Goal: Information Seeking & Learning: Find specific fact

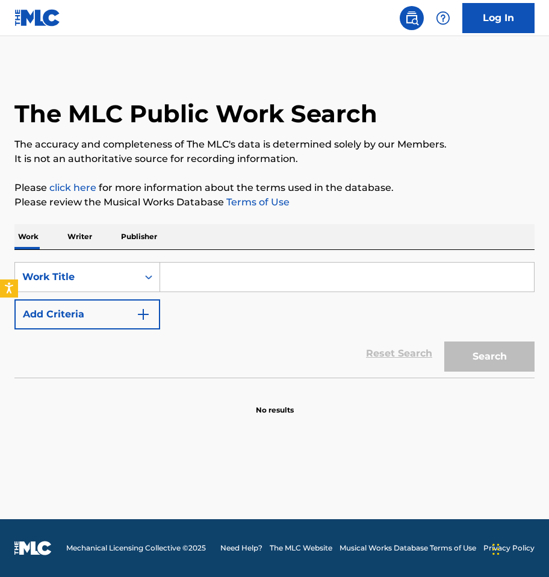
click at [227, 276] on input "Search Form" at bounding box center [347, 277] width 374 height 29
paste input "[DEMOGRAPHIC_DATA] Take The Wheel"
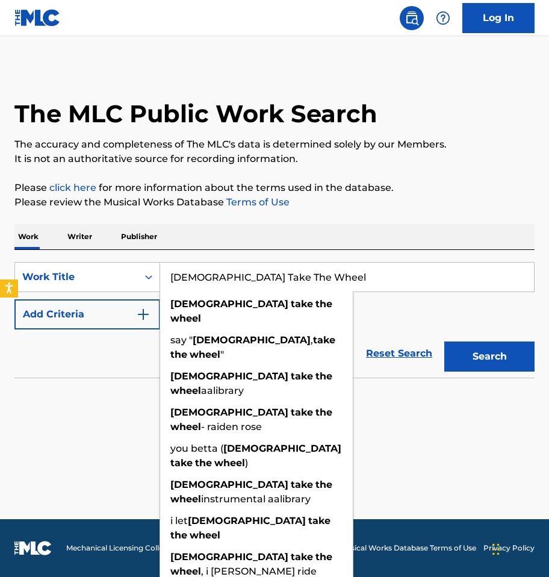
type input "[DEMOGRAPHIC_DATA] Take The Wheel"
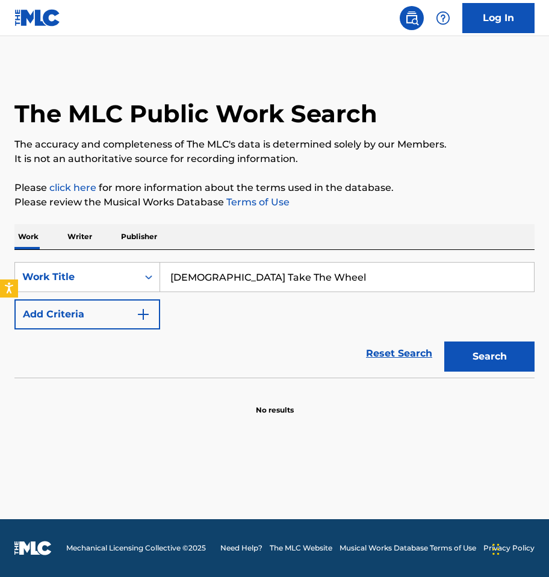
click at [139, 317] on img "Search Form" at bounding box center [143, 314] width 14 height 14
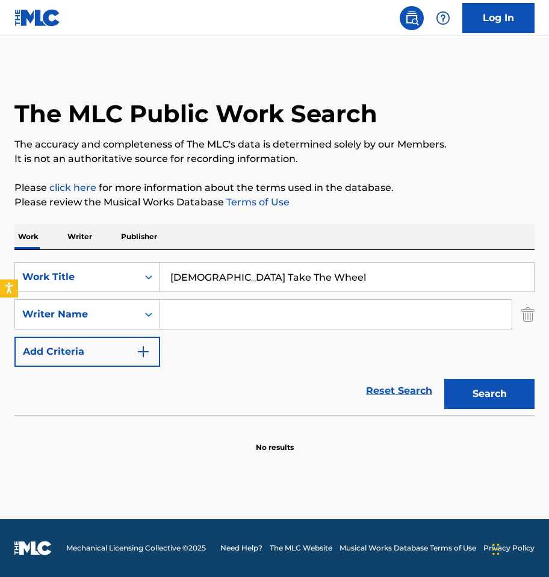
click at [220, 316] on input "Search Form" at bounding box center [336, 314] width 352 height 29
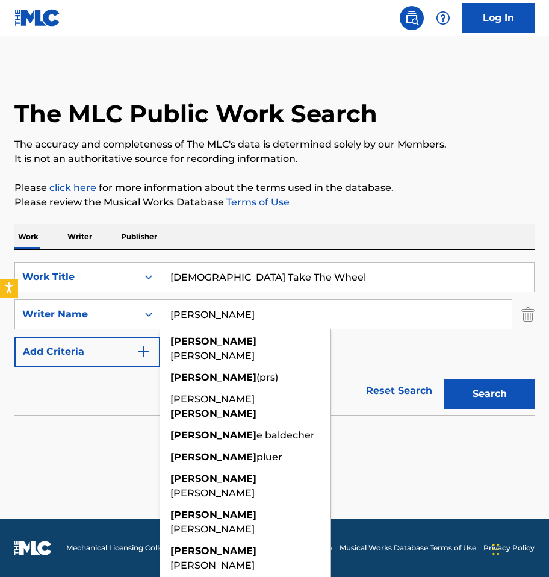
type input "[PERSON_NAME]"
click at [484, 394] on button "Search" at bounding box center [489, 394] width 90 height 30
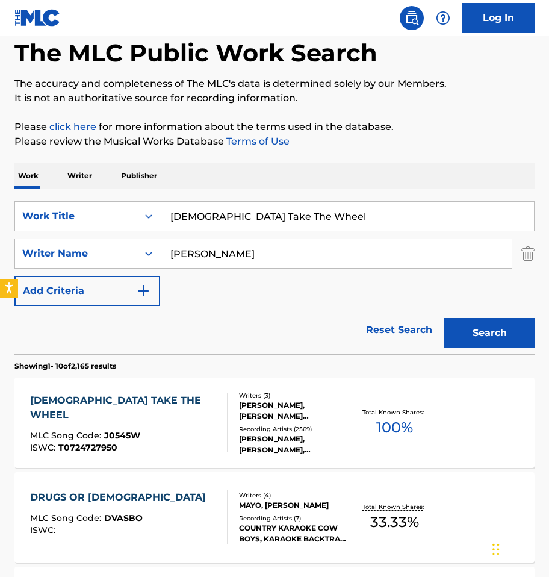
scroll to position [101, 0]
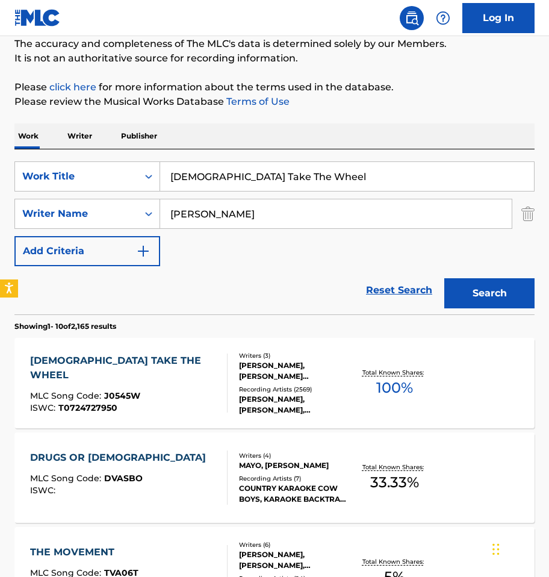
click at [264, 372] on div "[PERSON_NAME], [PERSON_NAME] [PERSON_NAME] [PERSON_NAME]" at bounding box center [295, 371] width 112 height 22
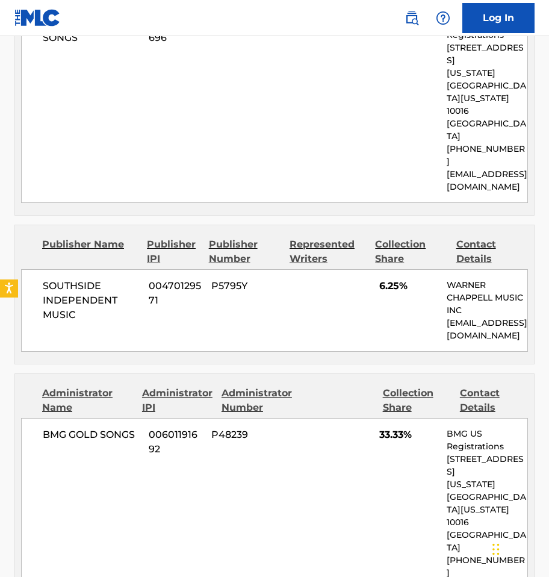
scroll to position [1506, 0]
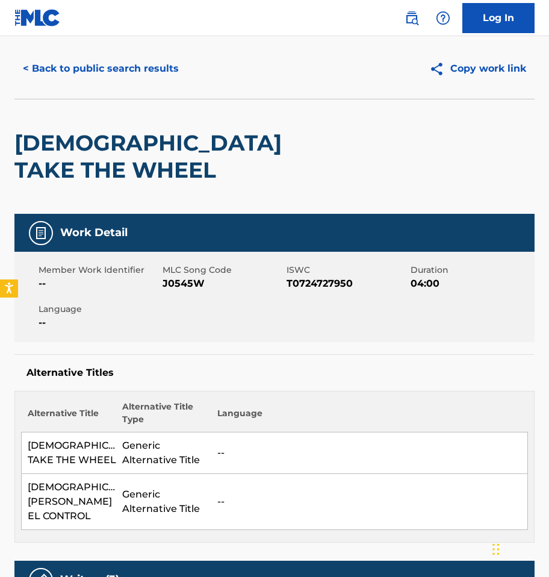
scroll to position [0, 0]
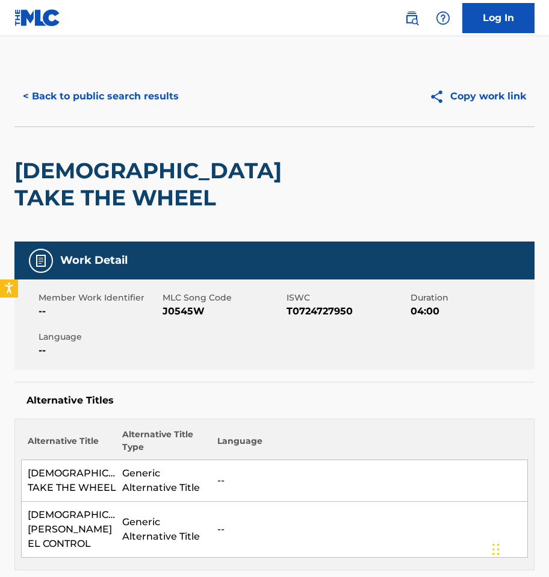
click at [48, 93] on button "< Back to public search results" at bounding box center [100, 96] width 173 height 30
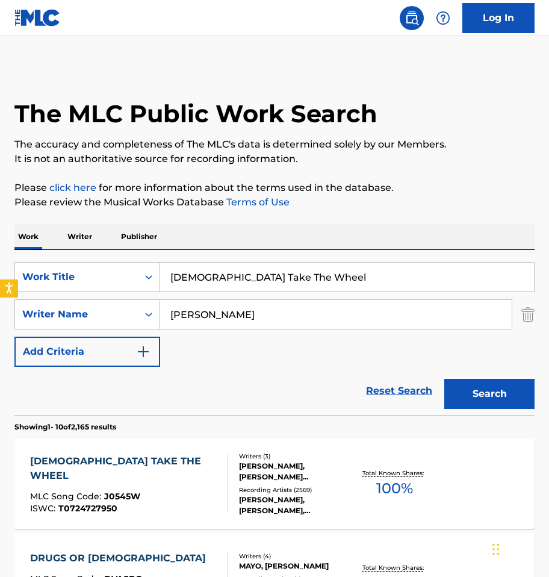
scroll to position [101, 0]
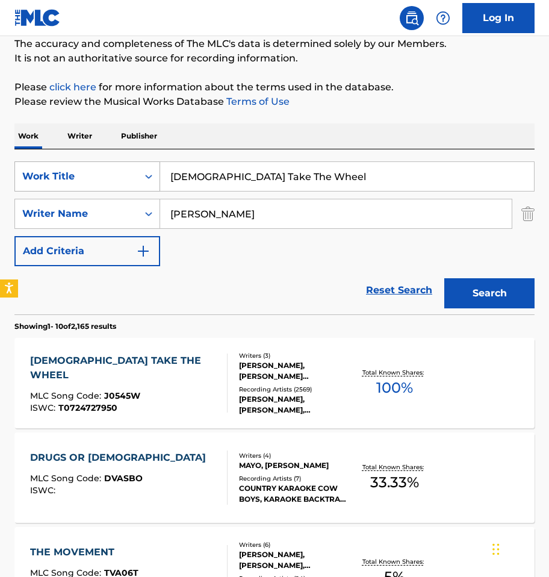
drag, startPoint x: 328, startPoint y: 172, endPoint x: 131, endPoint y: 176, distance: 197.0
click at [131, 176] on div "SearchWithCriteriada581b27-8793-429b-8641-c1792a1844c8 Work Title [DEMOGRAPHIC_…" at bounding box center [274, 176] width 520 height 30
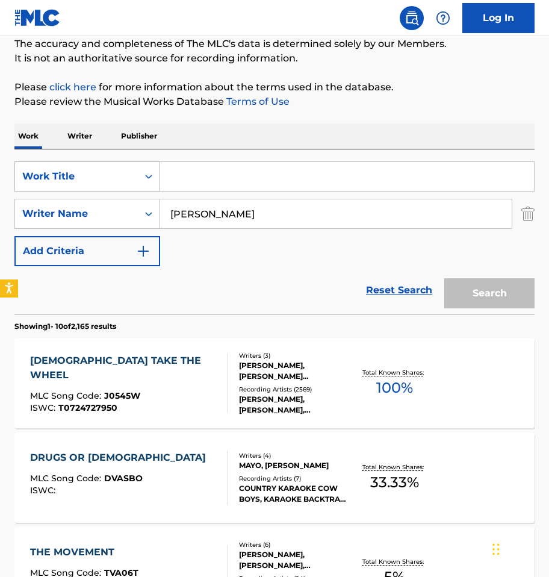
paste input "This One's For The Girls"
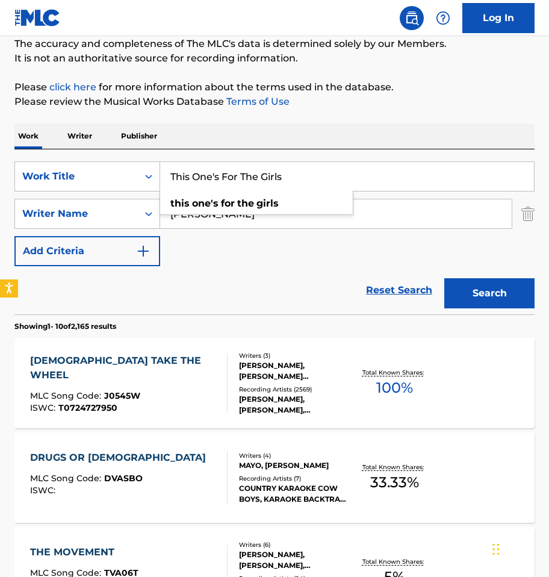
type input "This One's For The Girls"
click at [492, 295] on button "Search" at bounding box center [489, 293] width 90 height 30
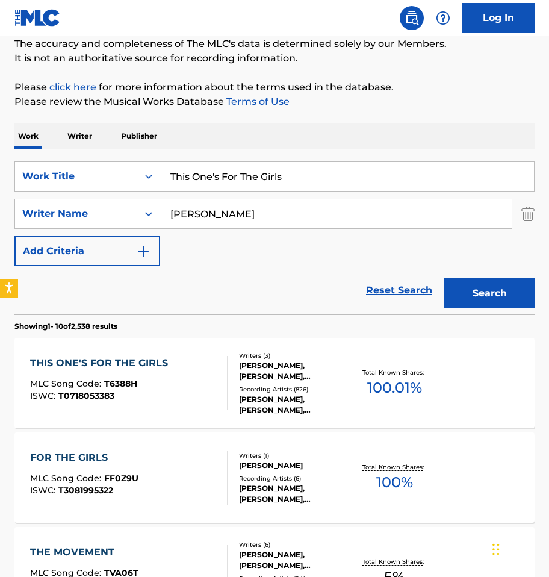
click at [268, 366] on div "[PERSON_NAME], [PERSON_NAME], [PERSON_NAME]" at bounding box center [295, 371] width 112 height 22
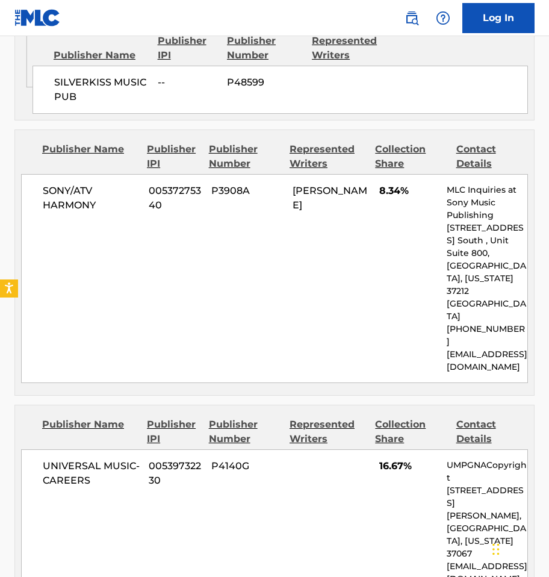
scroll to position [803, 0]
